Goal: Information Seeking & Learning: Learn about a topic

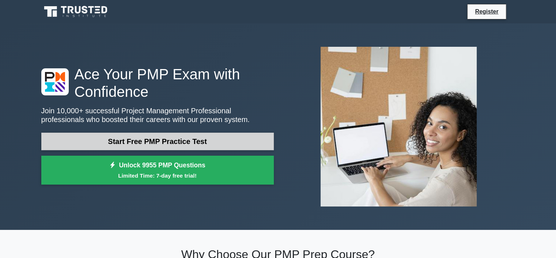
click at [168, 139] on link "Start Free PMP Practice Test" at bounding box center [157, 142] width 232 height 18
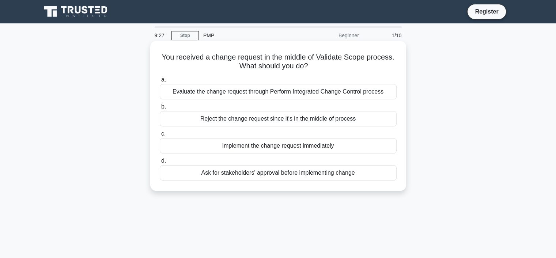
click at [360, 93] on div "Evaluate the change request through Perform Integrated Change Control process" at bounding box center [278, 91] width 237 height 15
click at [160, 82] on input "a. Evaluate the change request through Perform Integrated Change Control process" at bounding box center [160, 79] width 0 height 5
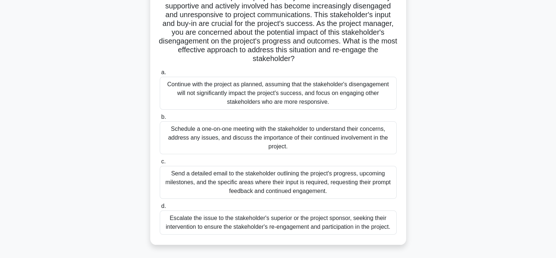
scroll to position [73, 0]
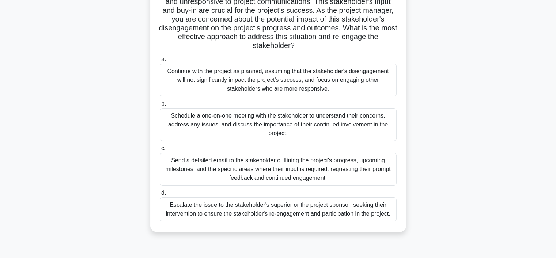
click at [356, 126] on div "Schedule a one-on-one meeting with the stakeholder to understand their concerns…" at bounding box center [278, 124] width 237 height 33
click at [160, 106] on input "b. Schedule a one-on-one meeting with the stakeholder to understand their conce…" at bounding box center [160, 104] width 0 height 5
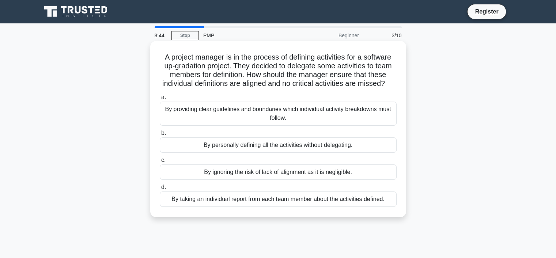
scroll to position [0, 0]
click at [331, 126] on div "By providing clear guidelines and boundaries which individual activity breakdow…" at bounding box center [278, 114] width 237 height 24
click at [160, 100] on input "a. By providing clear guidelines and boundaries which individual activity break…" at bounding box center [160, 97] width 0 height 5
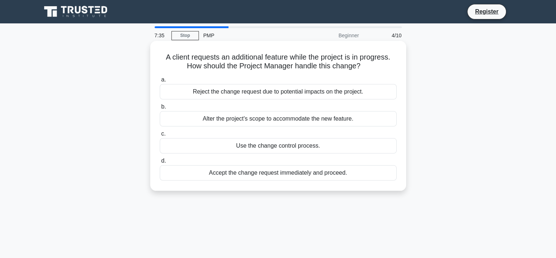
click at [305, 148] on div "Use the change control process." at bounding box center [278, 145] width 237 height 15
click at [160, 136] on input "c. Use the change control process." at bounding box center [160, 134] width 0 height 5
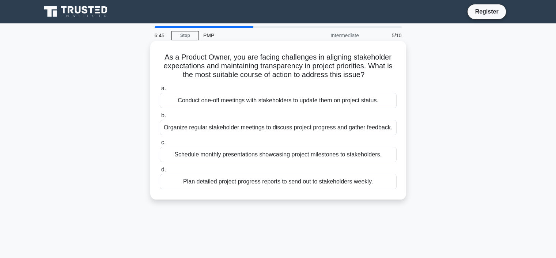
click at [295, 130] on div "Organize regular stakeholder meetings to discuss project progress and gather fe…" at bounding box center [278, 127] width 237 height 15
click at [160, 118] on input "b. Organize regular stakeholder meetings to discuss project progress and gather…" at bounding box center [160, 115] width 0 height 5
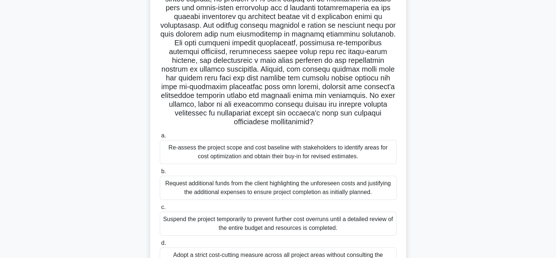
scroll to position [110, 0]
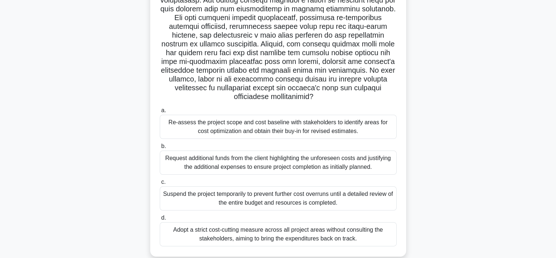
click at [317, 127] on div "Re-assess the project scope and cost baseline with stakeholders to identify are…" at bounding box center [278, 127] width 237 height 24
click at [160, 113] on input "a. Re-assess the project scope and cost baseline with stakeholders to identify …" at bounding box center [160, 110] width 0 height 5
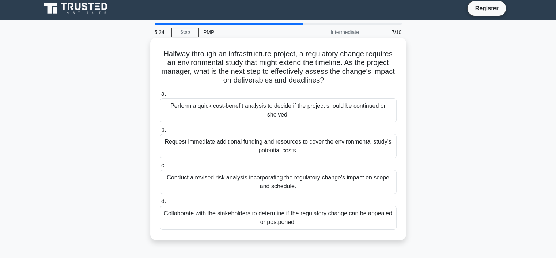
scroll to position [0, 0]
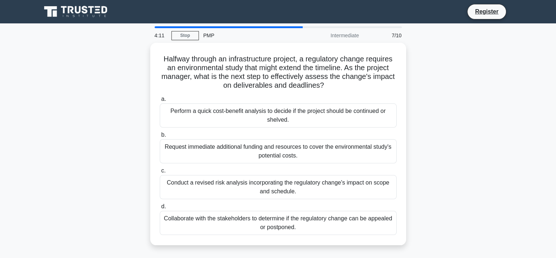
drag, startPoint x: 323, startPoint y: 140, endPoint x: 423, endPoint y: 169, distance: 103.9
drag, startPoint x: 423, startPoint y: 169, endPoint x: 443, endPoint y: 208, distance: 43.8
click at [443, 208] on div "Halfway through an infrastructure project, a regulatory change requires an envi…" at bounding box center [278, 148] width 482 height 211
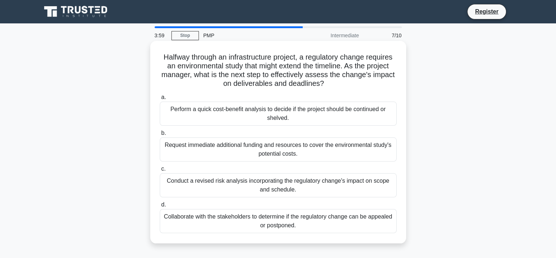
click at [320, 179] on div "Conduct a revised risk analysis incorporating the regulatory change's impact on…" at bounding box center [278, 185] width 237 height 24
click at [160, 171] on input "c. Conduct a revised risk analysis incorporating the regulatory change's impact…" at bounding box center [160, 169] width 0 height 5
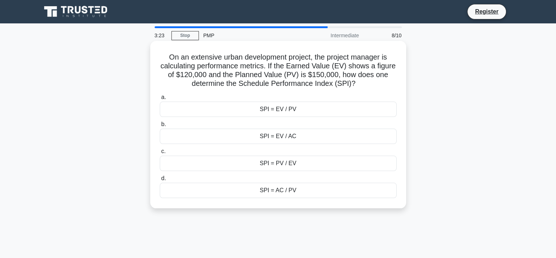
click at [340, 107] on div "SPI = EV / PV" at bounding box center [278, 109] width 237 height 15
click at [160, 100] on input "a. SPI = EV / PV" at bounding box center [160, 97] width 0 height 5
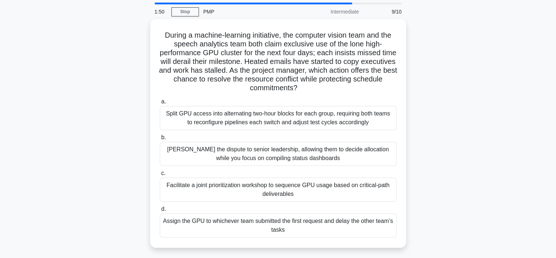
scroll to position [37, 0]
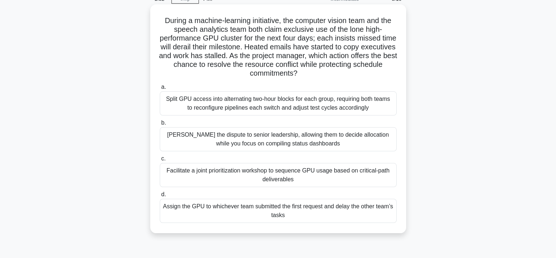
click at [322, 180] on div "Facilitate a joint prioritization workshop to sequence GPU usage based on criti…" at bounding box center [278, 175] width 237 height 24
click at [160, 161] on input "c. Facilitate a joint prioritization workshop to sequence GPU usage based on cr…" at bounding box center [160, 158] width 0 height 5
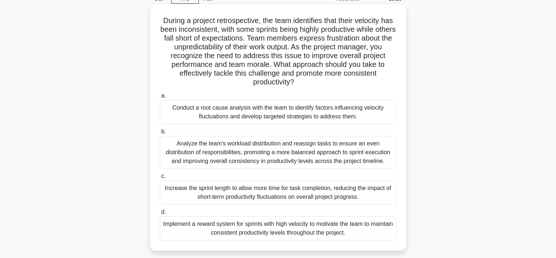
click at [276, 111] on div "Conduct a root cause analysis with the team to identify factors influencing vel…" at bounding box center [278, 112] width 237 height 24
click at [160, 98] on input "a. Conduct a root cause analysis with the team to identify factors influencing …" at bounding box center [160, 96] width 0 height 5
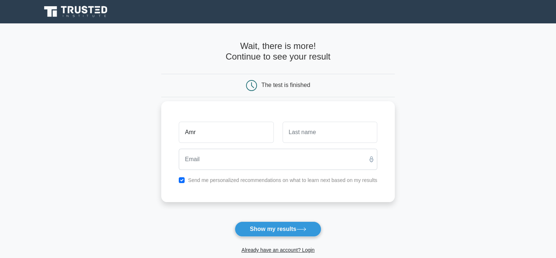
type input "Amr"
type input "[PERSON_NAME]"
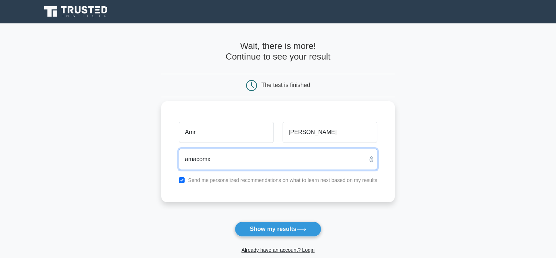
type input "[EMAIL_ADDRESS][DOMAIN_NAME]"
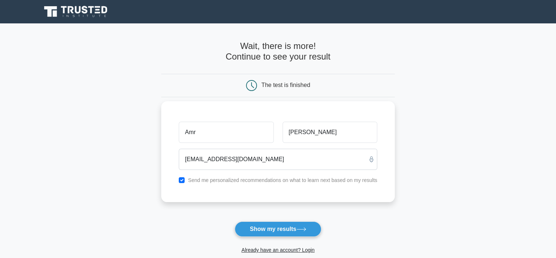
click at [265, 181] on label "Send me personalized recommendations on what to learn next based on my results" at bounding box center [282, 180] width 189 height 6
click at [184, 181] on input "checkbox" at bounding box center [182, 180] width 6 height 6
checkbox input "false"
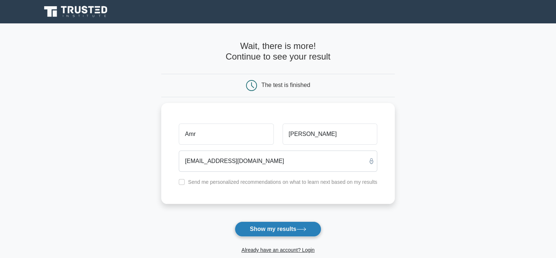
click at [260, 228] on button "Show my results" at bounding box center [278, 228] width 86 height 15
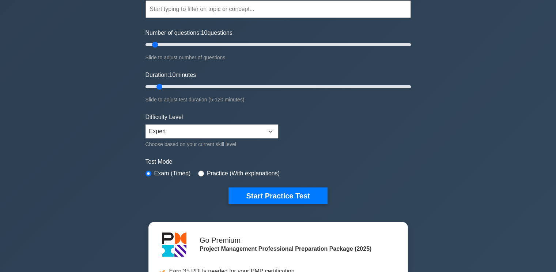
scroll to position [74, 0]
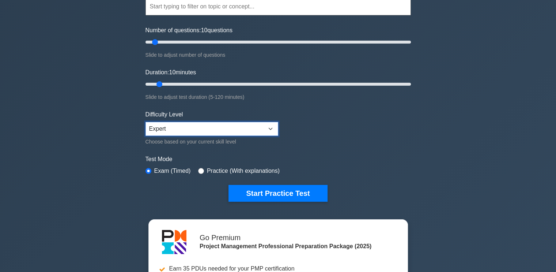
click at [256, 130] on select "Beginner Intermediate Expert" at bounding box center [211, 129] width 133 height 14
click at [374, 111] on form "Topics Scope Management Time Management Cost Management Quality Management Risk…" at bounding box center [277, 89] width 265 height 226
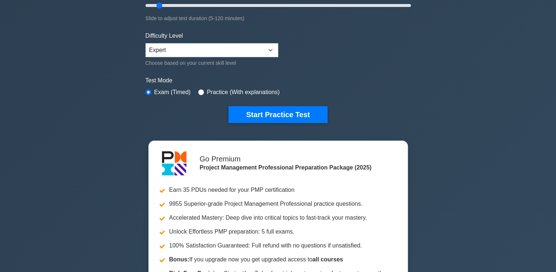
scroll to position [153, 0]
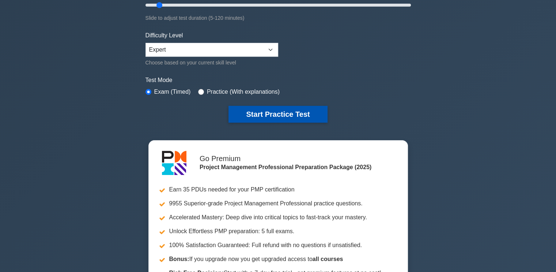
click at [302, 107] on button "Start Practice Test" at bounding box center [277, 114] width 99 height 17
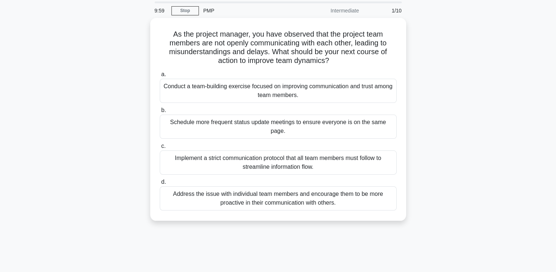
scroll to position [18, 0]
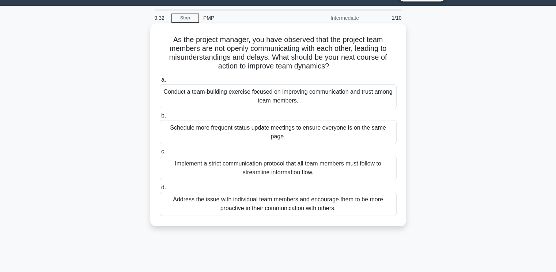
click at [370, 100] on div "Conduct a team-building exercise focused on improving communication and trust a…" at bounding box center [278, 96] width 237 height 24
click at [160, 82] on input "a. Conduct a team-building exercise focused on improving communication and trus…" at bounding box center [160, 79] width 0 height 5
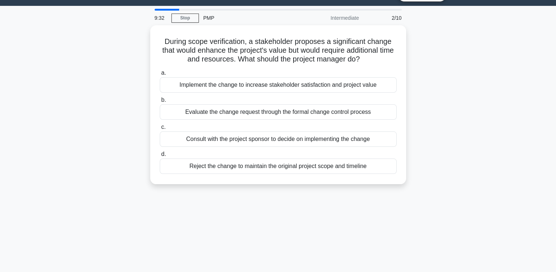
scroll to position [0, 0]
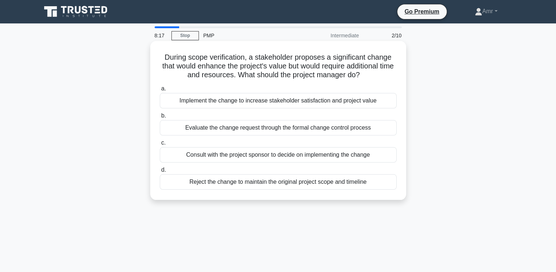
click at [358, 132] on div "Evaluate the change request through the formal change control process" at bounding box center [278, 127] width 237 height 15
click at [160, 118] on input "b. Evaluate the change request through the formal change control process" at bounding box center [160, 115] width 0 height 5
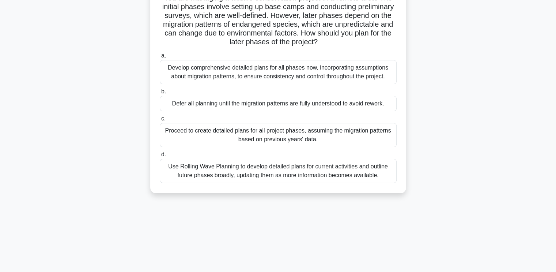
scroll to position [63, 0]
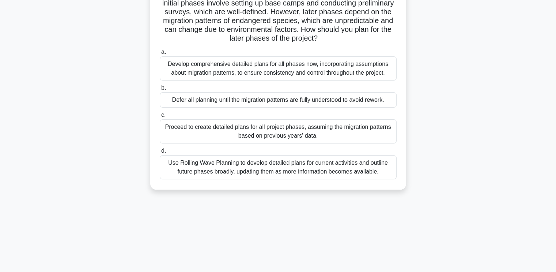
click at [334, 170] on div "Use Rolling Wave Planning to develop detailed plans for current activities and …" at bounding box center [278, 167] width 237 height 24
click at [160, 153] on input "d. Use Rolling Wave Planning to develop detailed plans for current activities a…" at bounding box center [160, 150] width 0 height 5
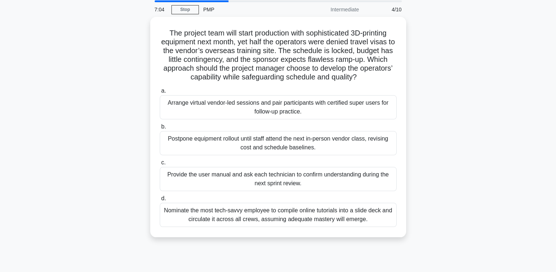
scroll to position [29, 0]
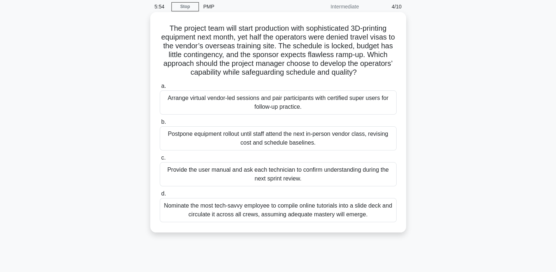
click at [183, 108] on div "Arrange virtual vendor-led sessions and pair participants with certified super …" at bounding box center [278, 102] width 237 height 24
click at [160, 88] on input "a. Arrange virtual vendor-led sessions and pair participants with certified sup…" at bounding box center [160, 86] width 0 height 5
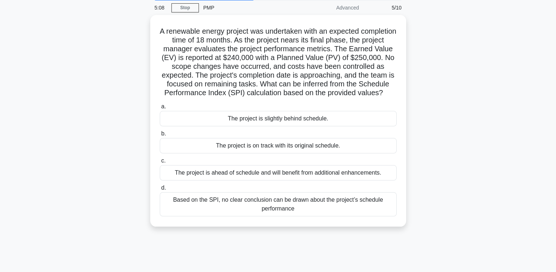
scroll to position [30, 0]
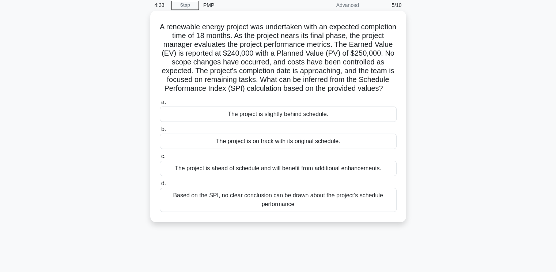
click at [184, 118] on div "The project is slightly behind schedule." at bounding box center [278, 113] width 237 height 15
click at [160, 105] on input "a. The project is slightly behind schedule." at bounding box center [160, 102] width 0 height 5
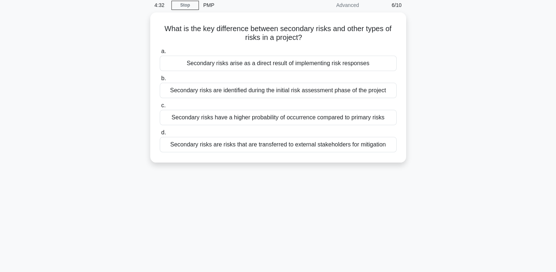
scroll to position [0, 0]
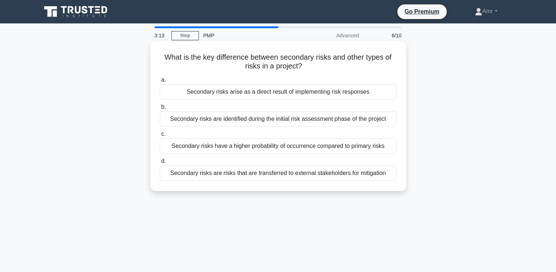
click at [176, 95] on div "Secondary risks arise as a direct result of implementing risk responses" at bounding box center [278, 91] width 237 height 15
click at [160, 82] on input "a. Secondary risks arise as a direct result of implementing risk responses" at bounding box center [160, 79] width 0 height 5
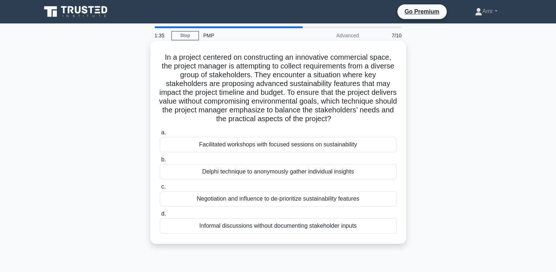
click at [327, 177] on div "Delphi technique to anonymously gather individual insights" at bounding box center [278, 171] width 237 height 15
click at [160, 162] on input "b. Delphi technique to anonymously gather individual insights" at bounding box center [160, 159] width 0 height 5
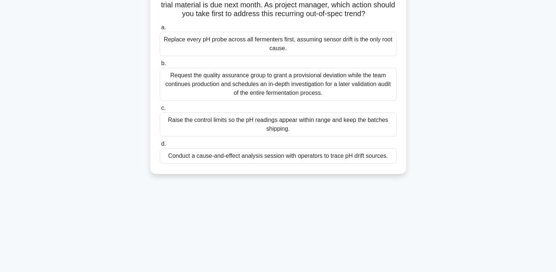
scroll to position [94, 0]
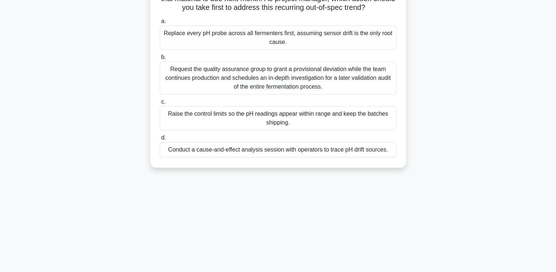
click at [368, 157] on div "Conduct a cause-and-effect analysis session with operators to trace pH drift so…" at bounding box center [278, 149] width 237 height 15
click at [160, 140] on input "d. Conduct a cause-and-effect analysis session with operators to trace pH drift…" at bounding box center [160, 137] width 0 height 5
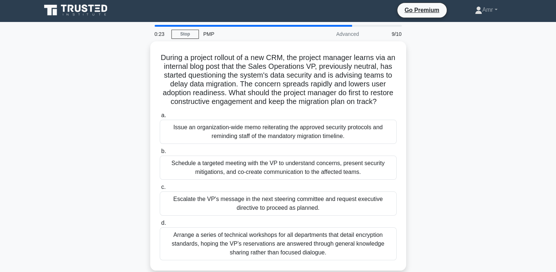
scroll to position [0, 0]
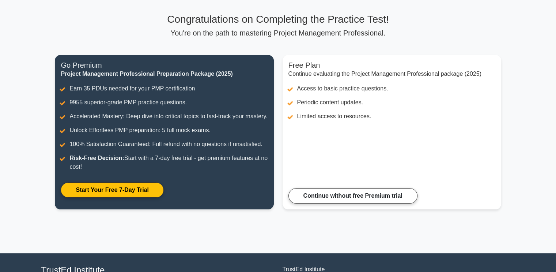
scroll to position [45, 0]
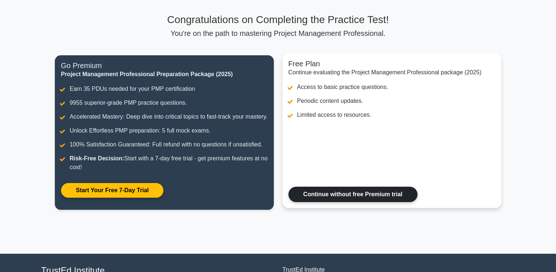
click at [387, 202] on link "Continue without free Premium trial" at bounding box center [352, 193] width 129 height 15
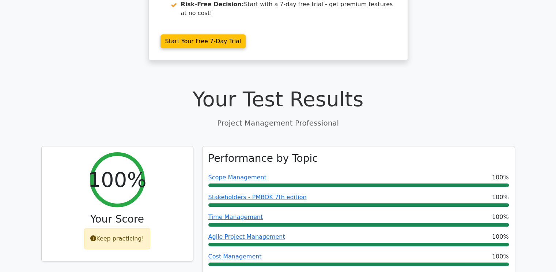
scroll to position [185, 0]
